Goal: Check status: Check status

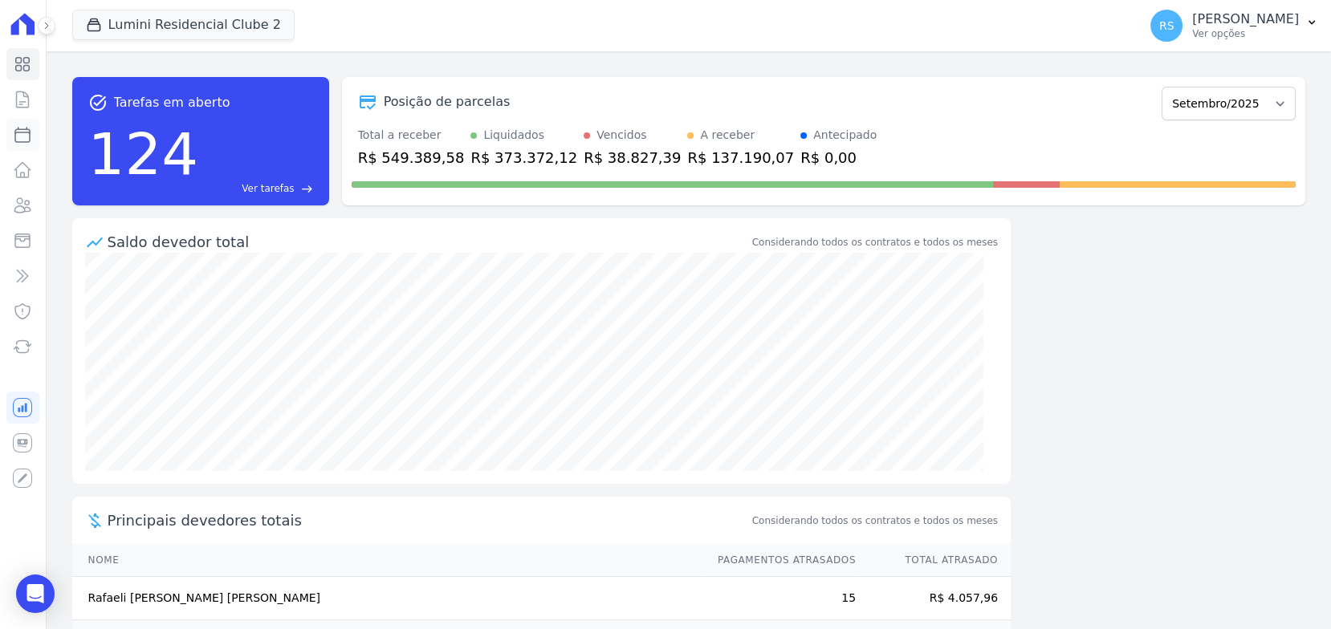
click at [24, 129] on icon at bounding box center [22, 135] width 14 height 14
select select
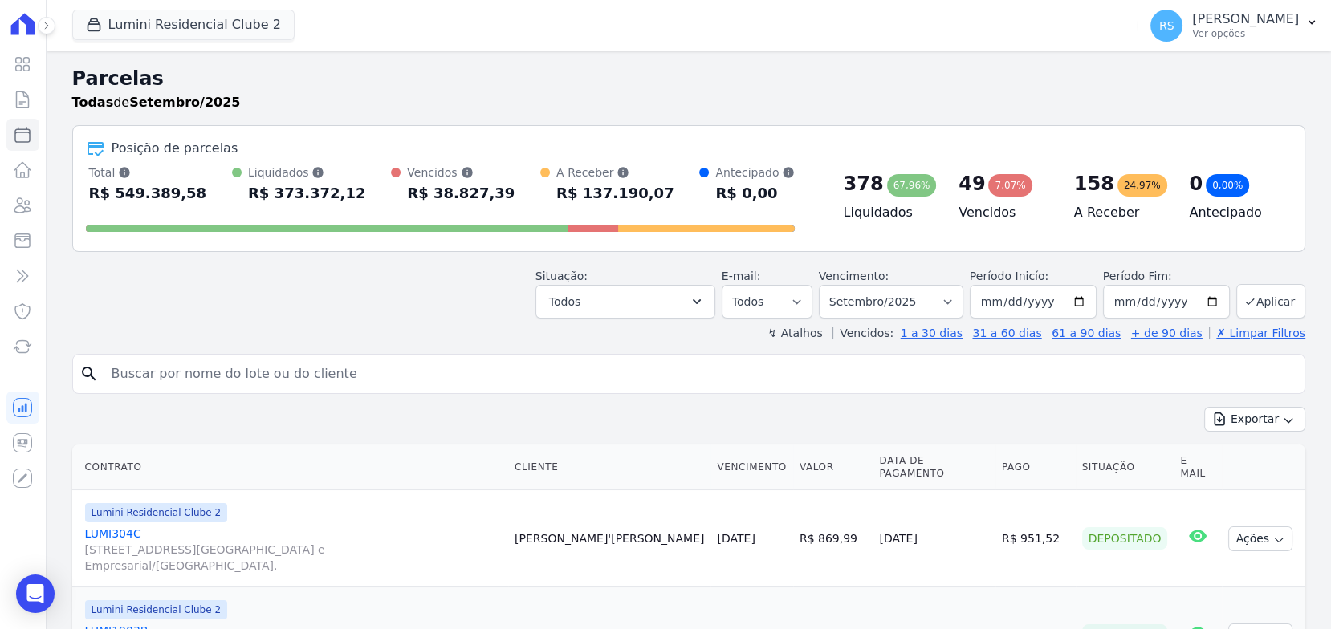
click at [289, 371] on input "search" at bounding box center [700, 374] width 1196 height 32
paste input "[PERSON_NAME]"
type input "[PERSON_NAME]"
select select
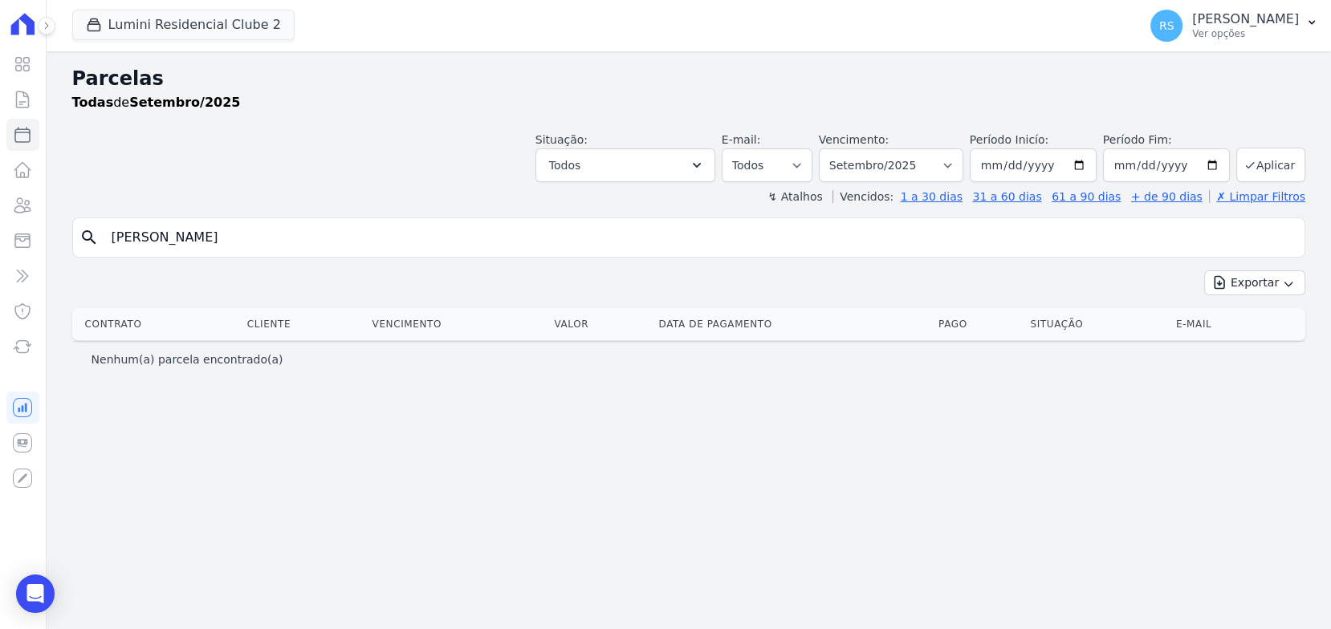
click at [531, 232] on input "[PERSON_NAME]" at bounding box center [700, 238] width 1196 height 32
type input "[PERSON_NAME]"
select select
click at [531, 232] on input "[PERSON_NAME]" at bounding box center [700, 238] width 1196 height 32
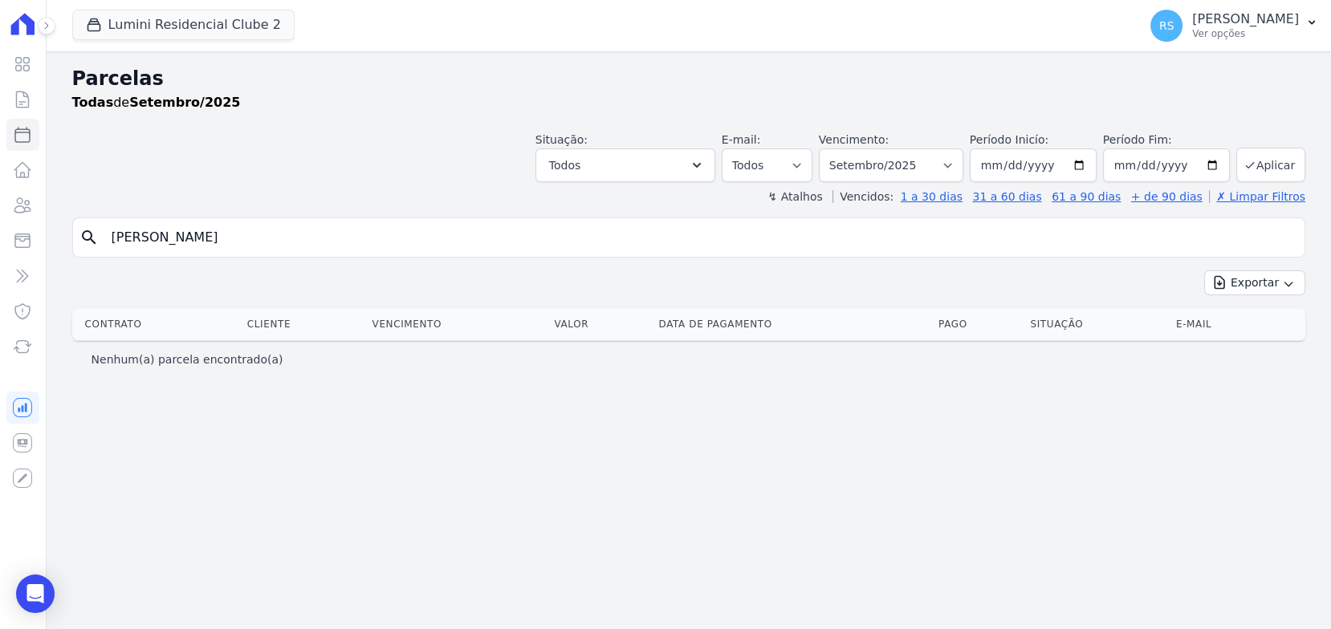
click at [531, 232] on input "[PERSON_NAME]" at bounding box center [700, 238] width 1196 height 32
type input "411a"
select select
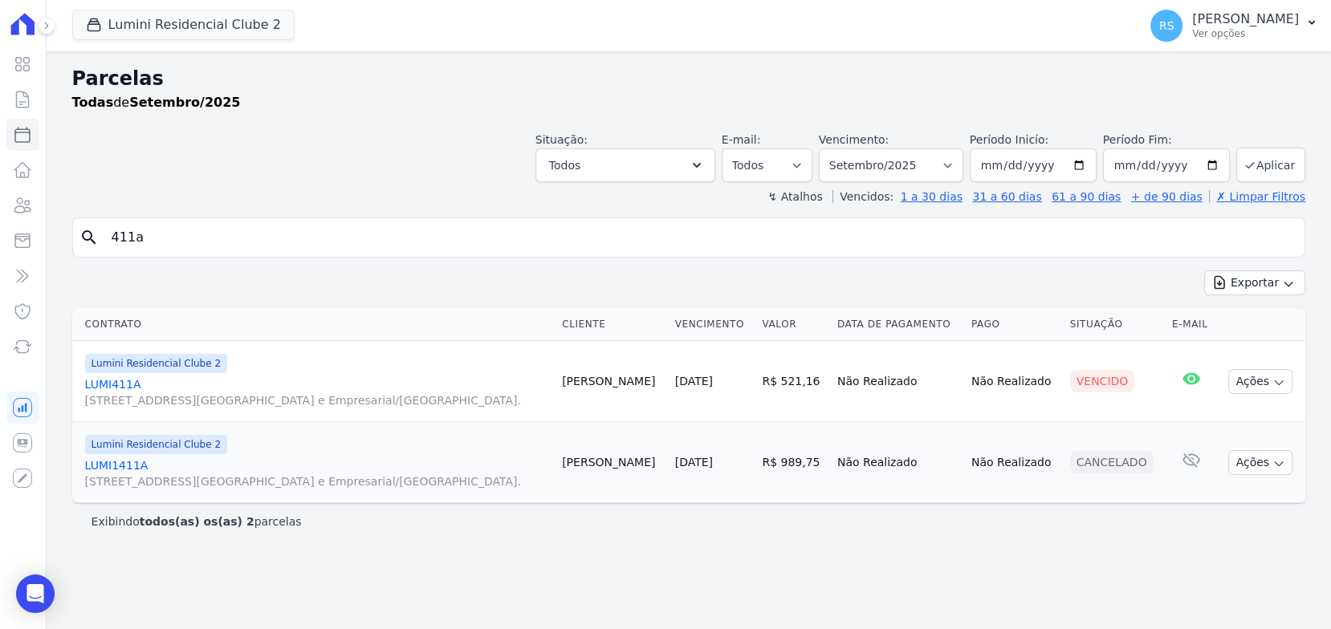
click at [131, 384] on link "LUMI411A [STREET_ADDRESS][GEOGRAPHIC_DATA] e Empresarial/[GEOGRAPHIC_DATA]." at bounding box center [317, 393] width 464 height 32
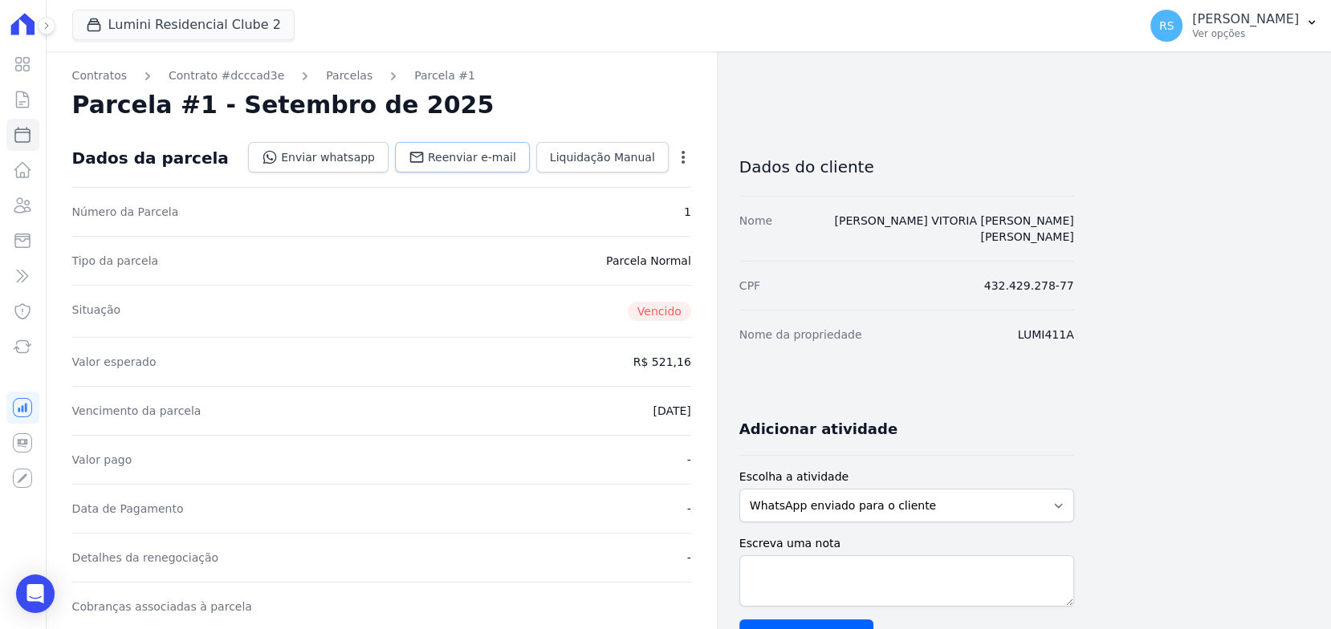
click at [485, 158] on span "Reenviar e-mail" at bounding box center [472, 157] width 88 height 16
click at [946, 217] on link "[PERSON_NAME] VITORIA [PERSON_NAME] [PERSON_NAME]" at bounding box center [953, 228] width 239 height 29
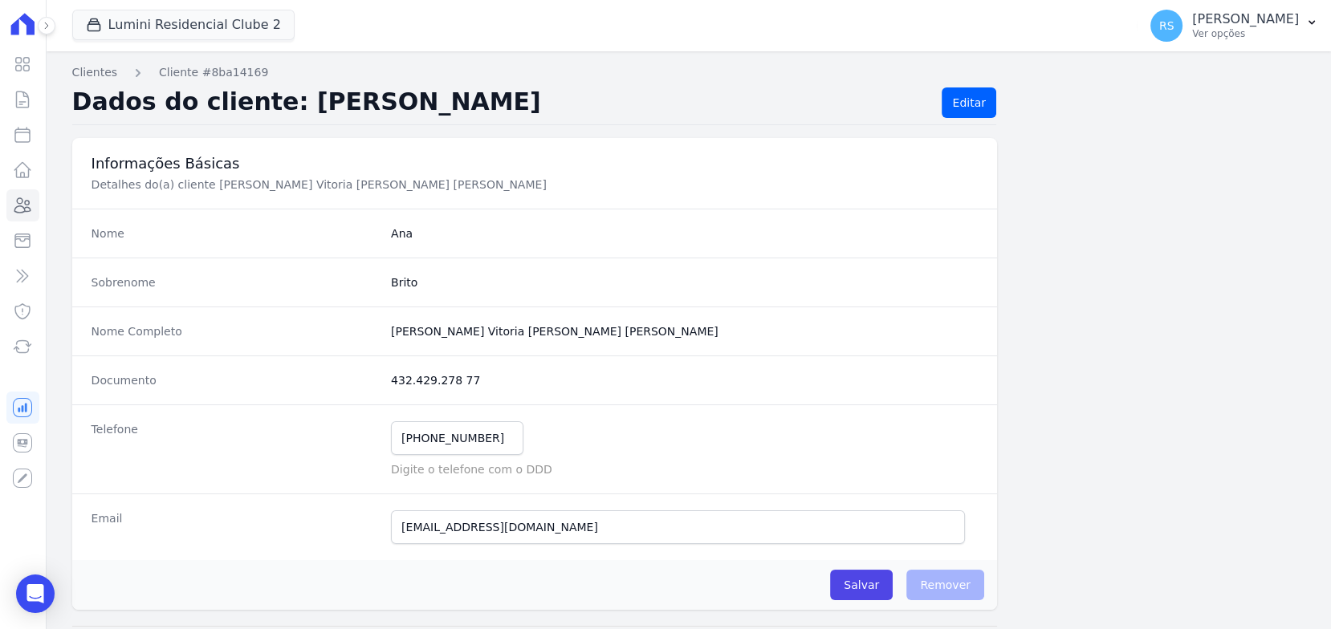
scroll to position [177, 0]
